Goal: Task Accomplishment & Management: Use online tool/utility

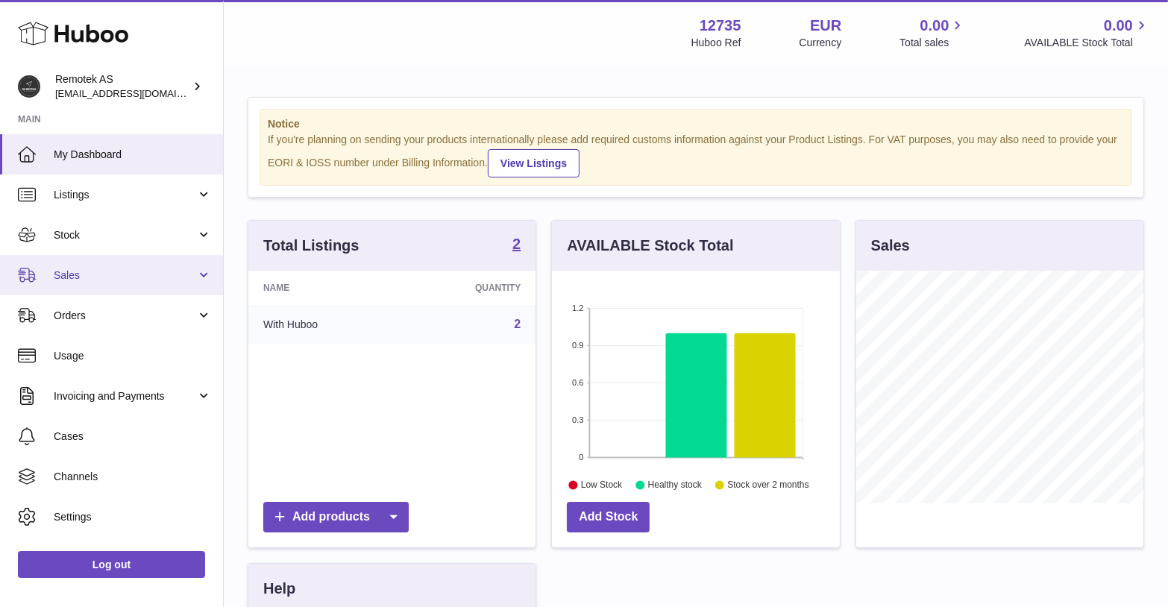
click at [131, 275] on span "Sales" at bounding box center [125, 275] width 142 height 14
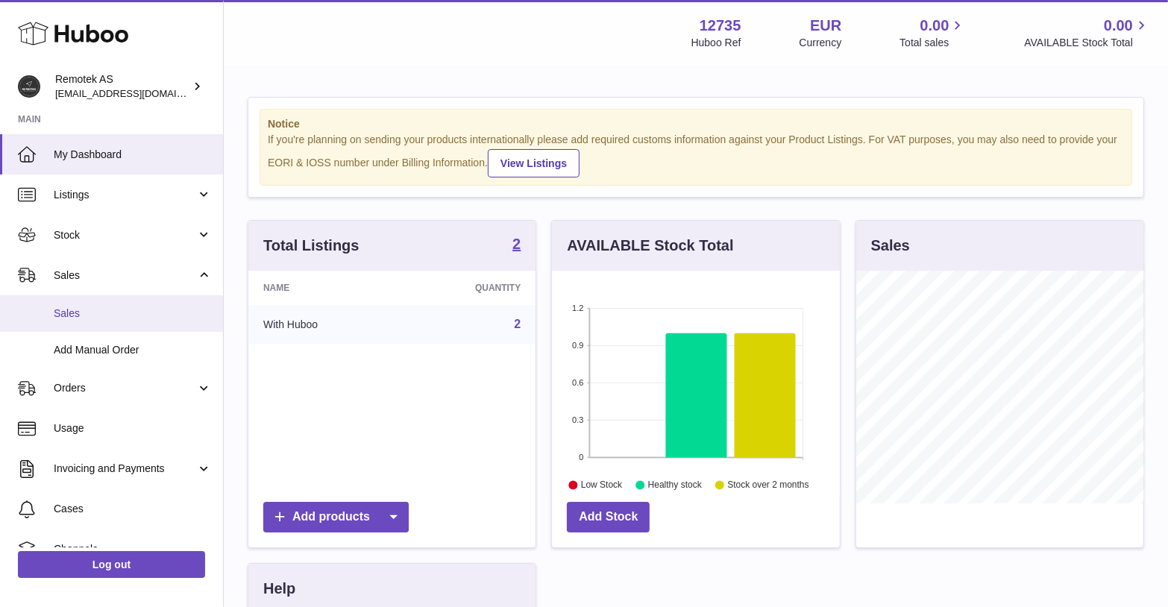
click at [69, 315] on span "Sales" at bounding box center [133, 314] width 158 height 14
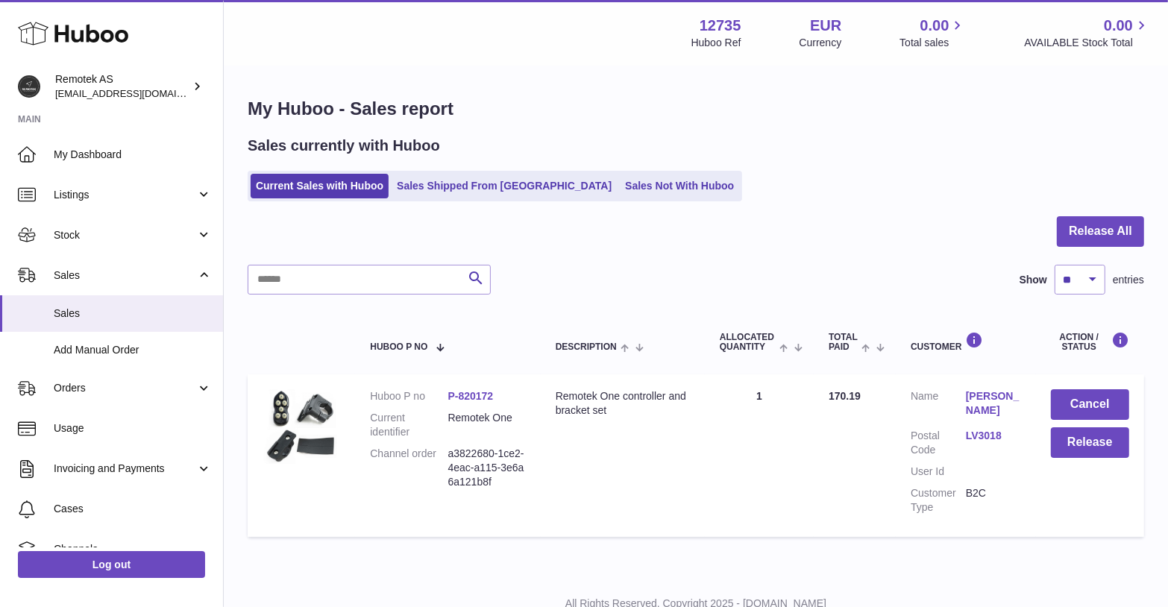
click at [990, 400] on link "[PERSON_NAME]" at bounding box center [993, 403] width 55 height 28
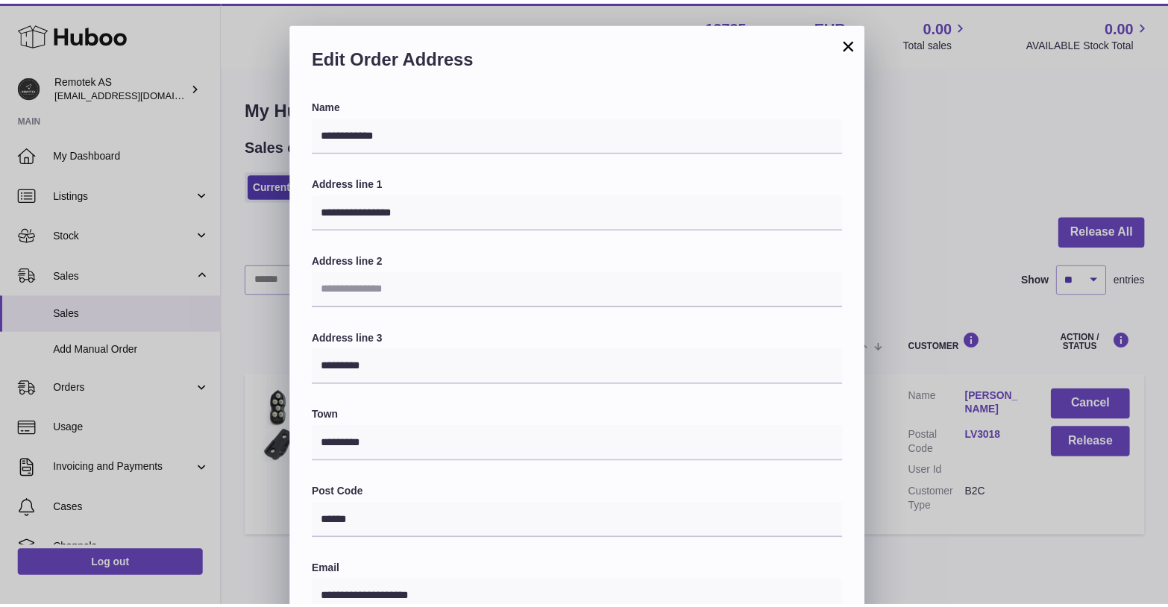
scroll to position [333, 0]
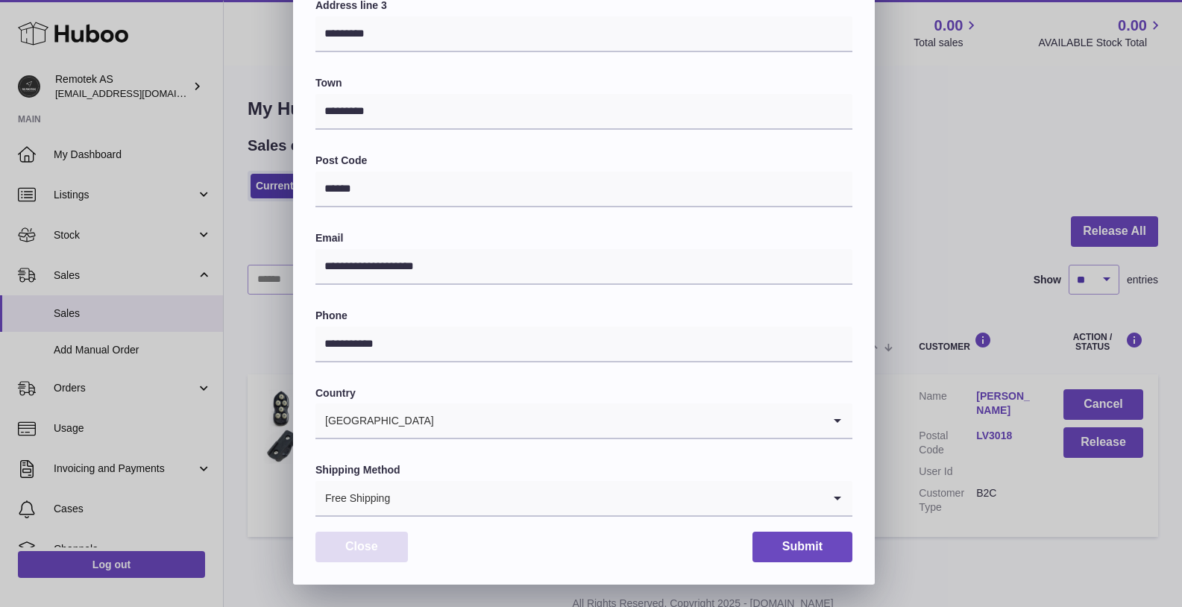
click at [372, 544] on button "Close" at bounding box center [361, 547] width 92 height 31
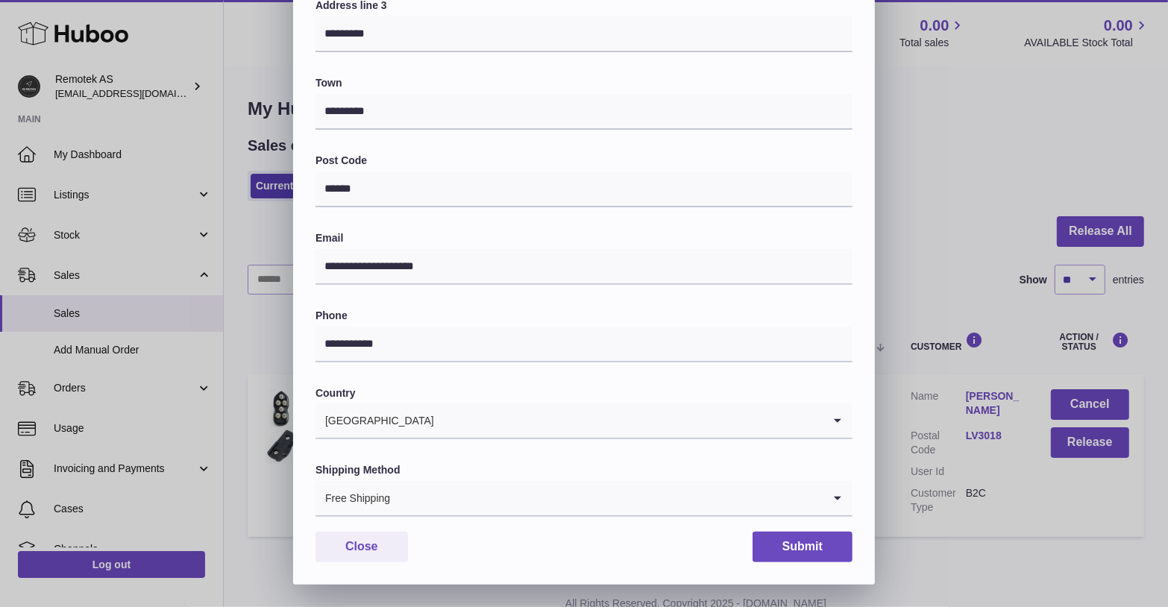
scroll to position [0, 0]
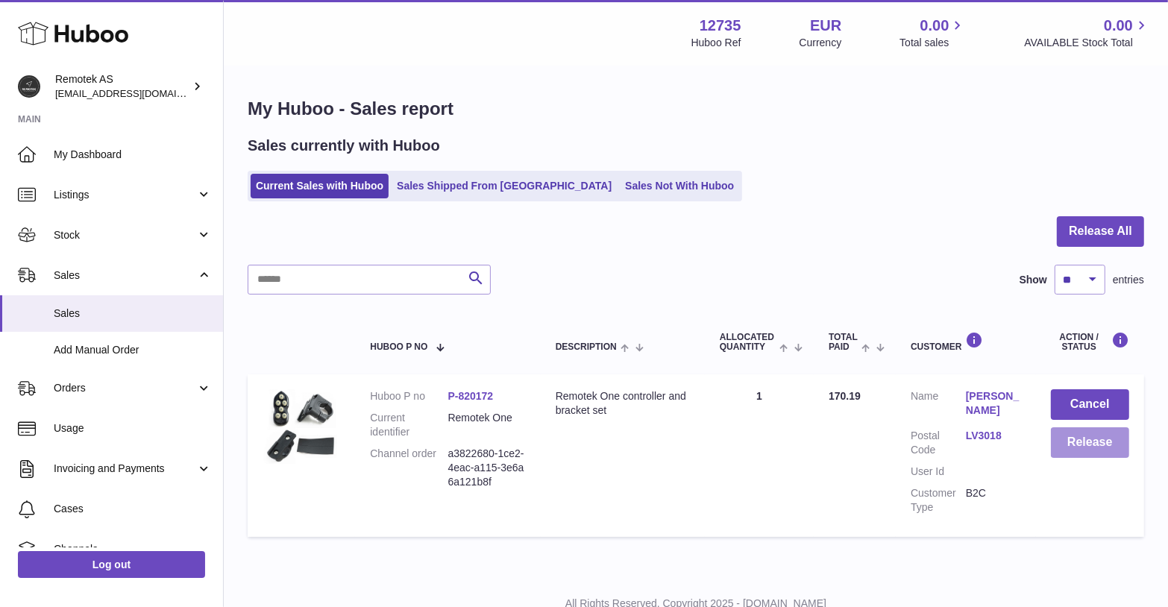
click at [1080, 438] on button "Release" at bounding box center [1090, 442] width 78 height 31
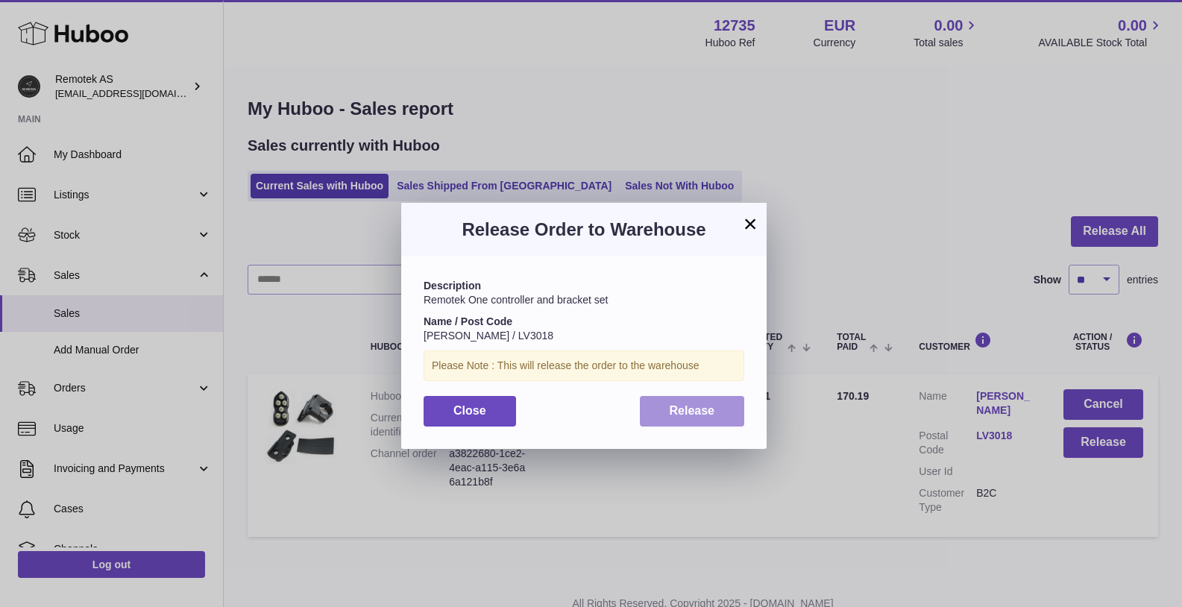
click at [694, 405] on span "Release" at bounding box center [692, 410] width 45 height 13
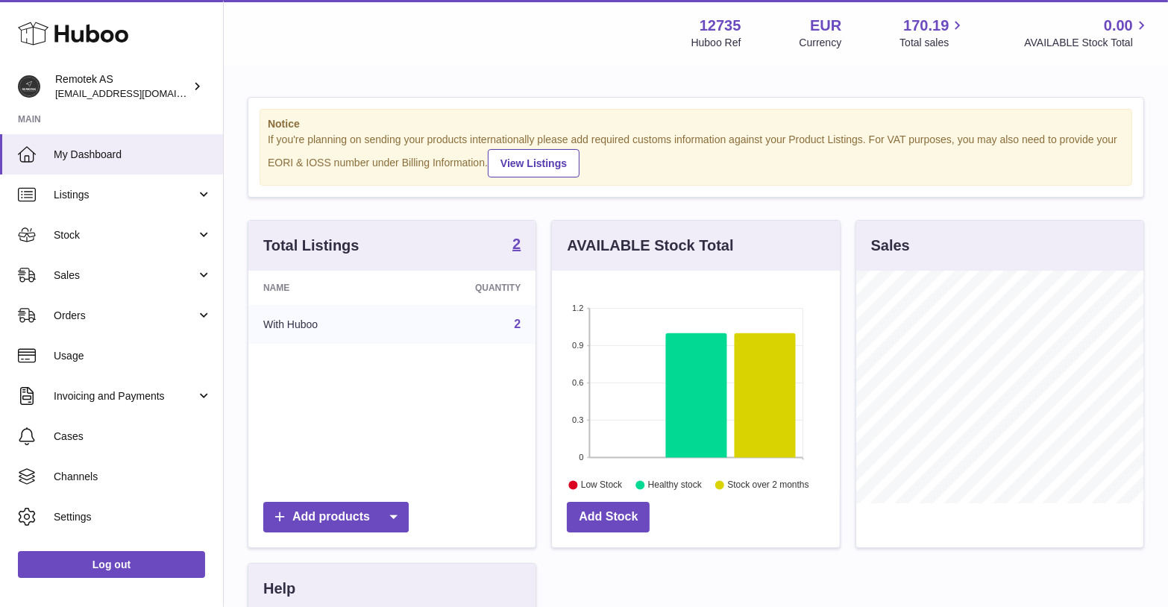
scroll to position [232, 288]
click at [64, 263] on link "Sales" at bounding box center [111, 275] width 223 height 40
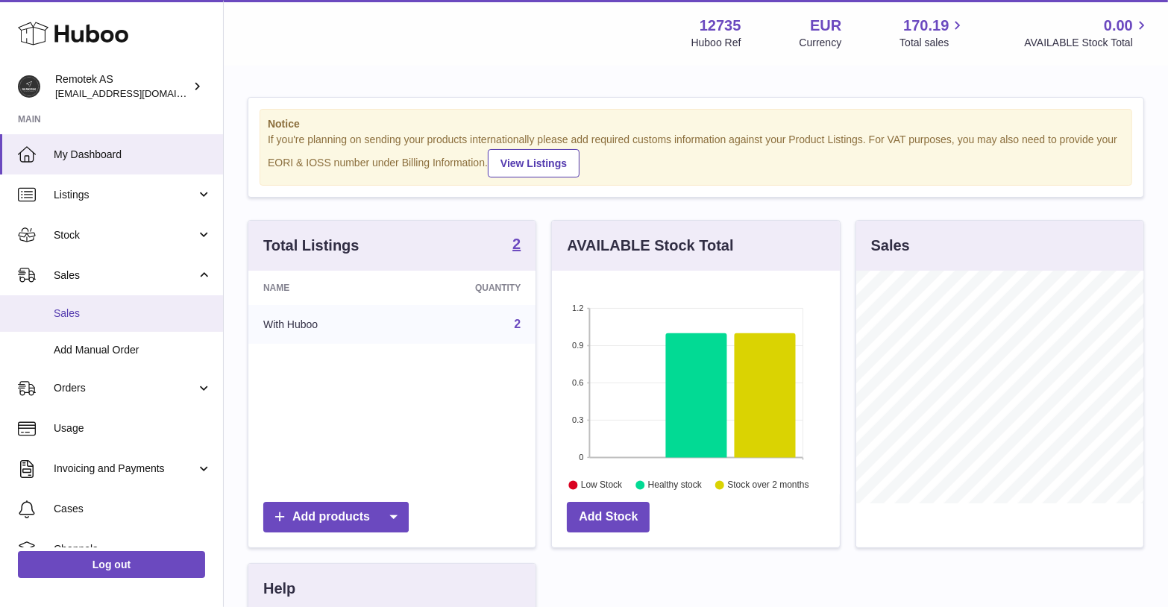
click at [85, 315] on span "Sales" at bounding box center [133, 314] width 158 height 14
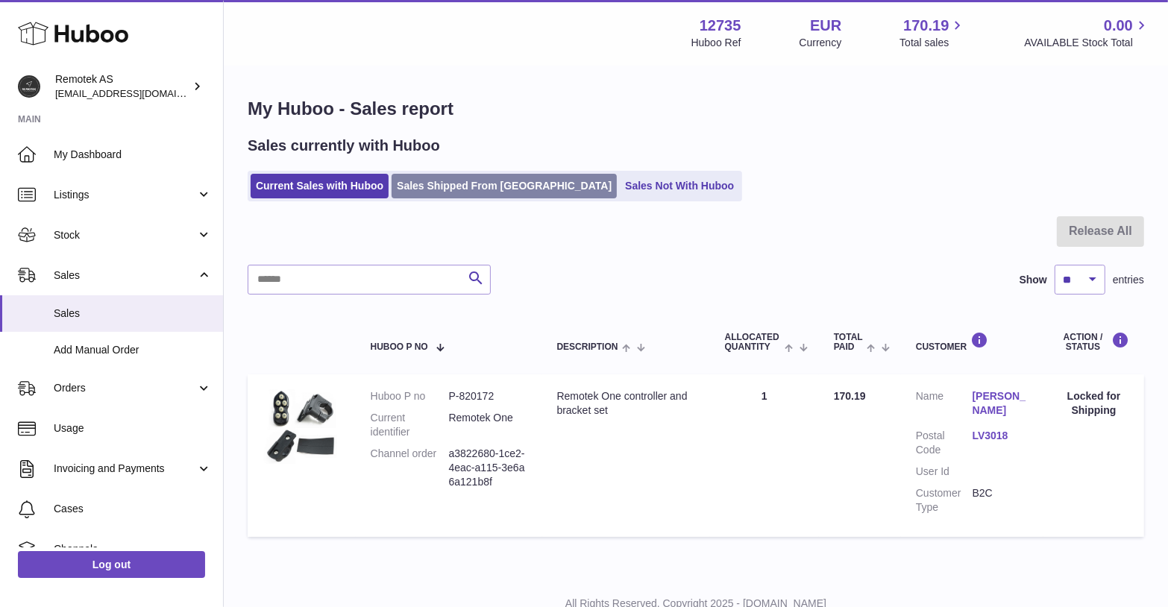
click at [465, 188] on link "Sales Shipped From [GEOGRAPHIC_DATA]" at bounding box center [504, 186] width 225 height 25
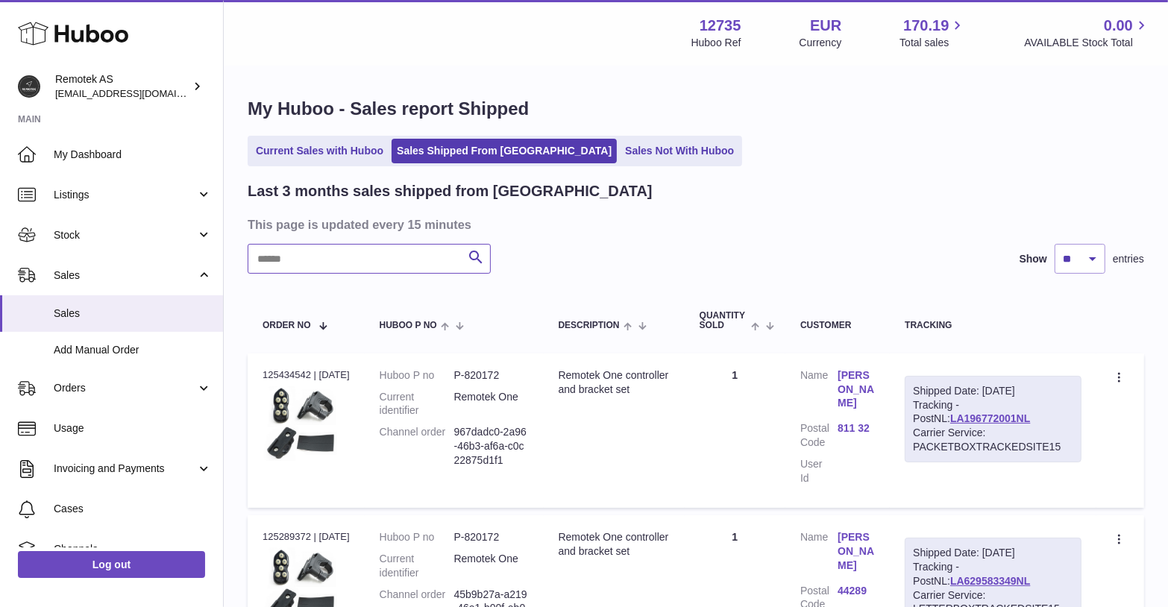
click at [400, 256] on input "text" at bounding box center [369, 259] width 243 height 30
type input "****"
